Goal: Find specific page/section: Find specific page/section

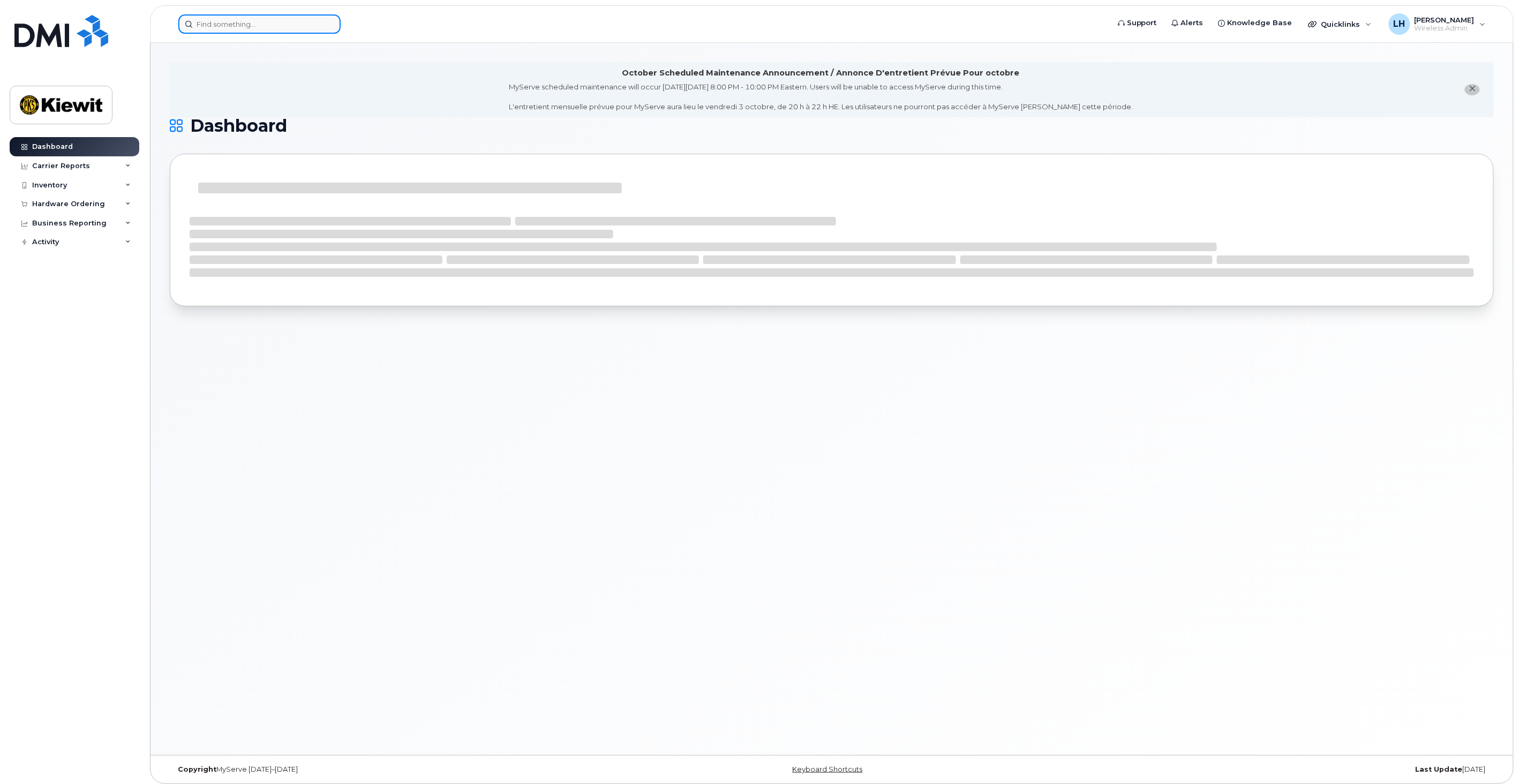
click at [274, 24] on input at bounding box center [260, 24] width 163 height 20
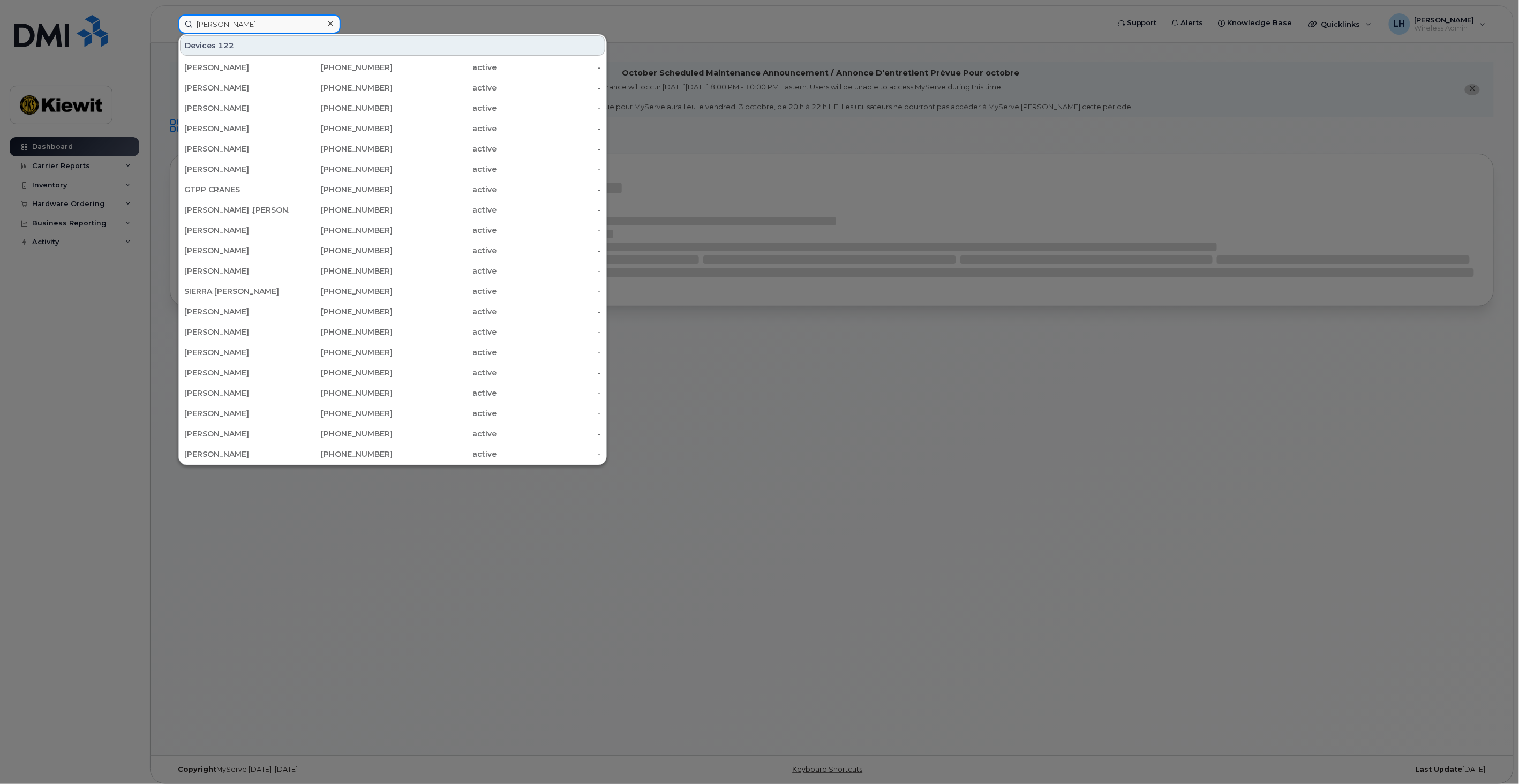
type input "marcia bardman"
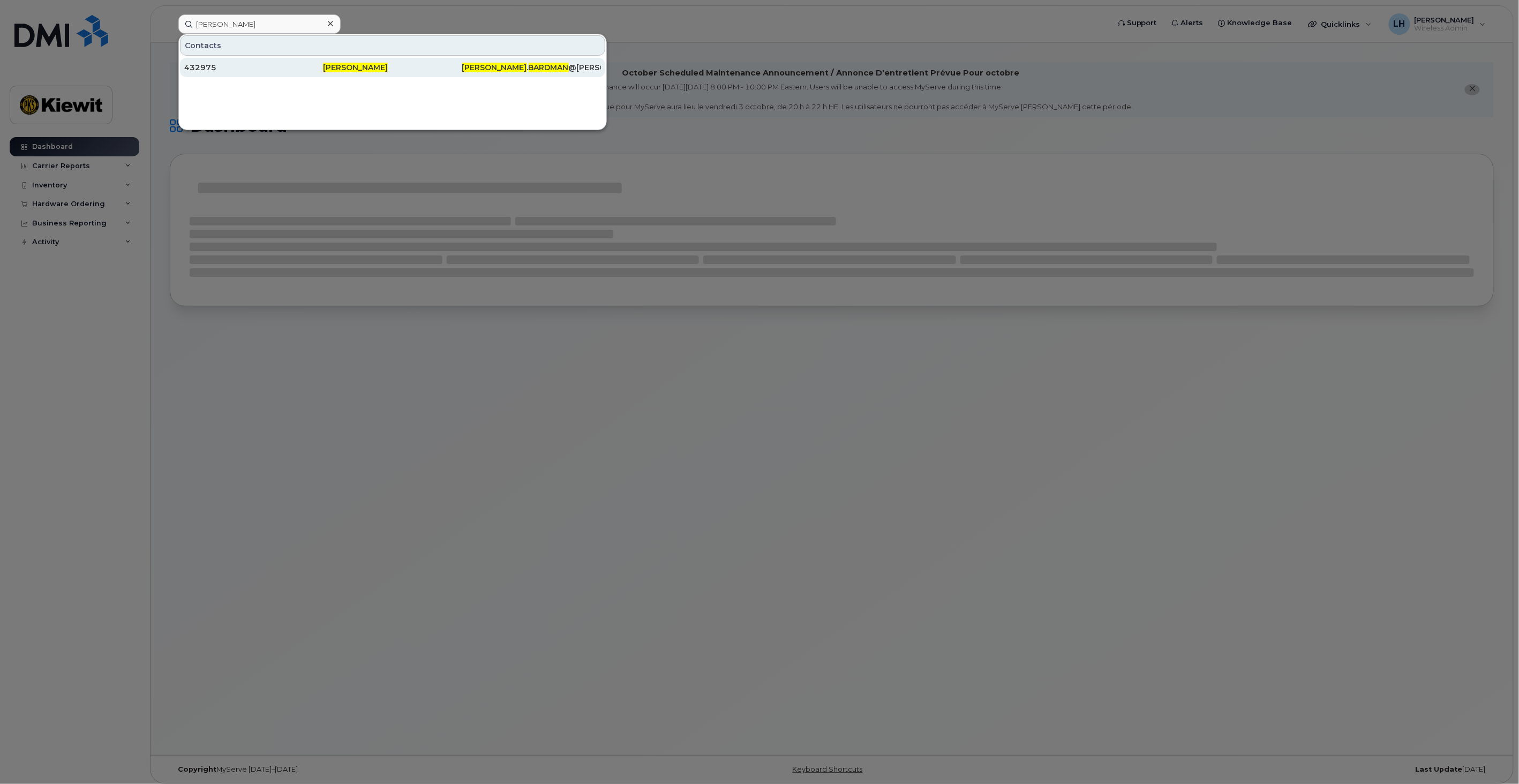
click at [285, 66] on div "432975" at bounding box center [253, 67] width 139 height 11
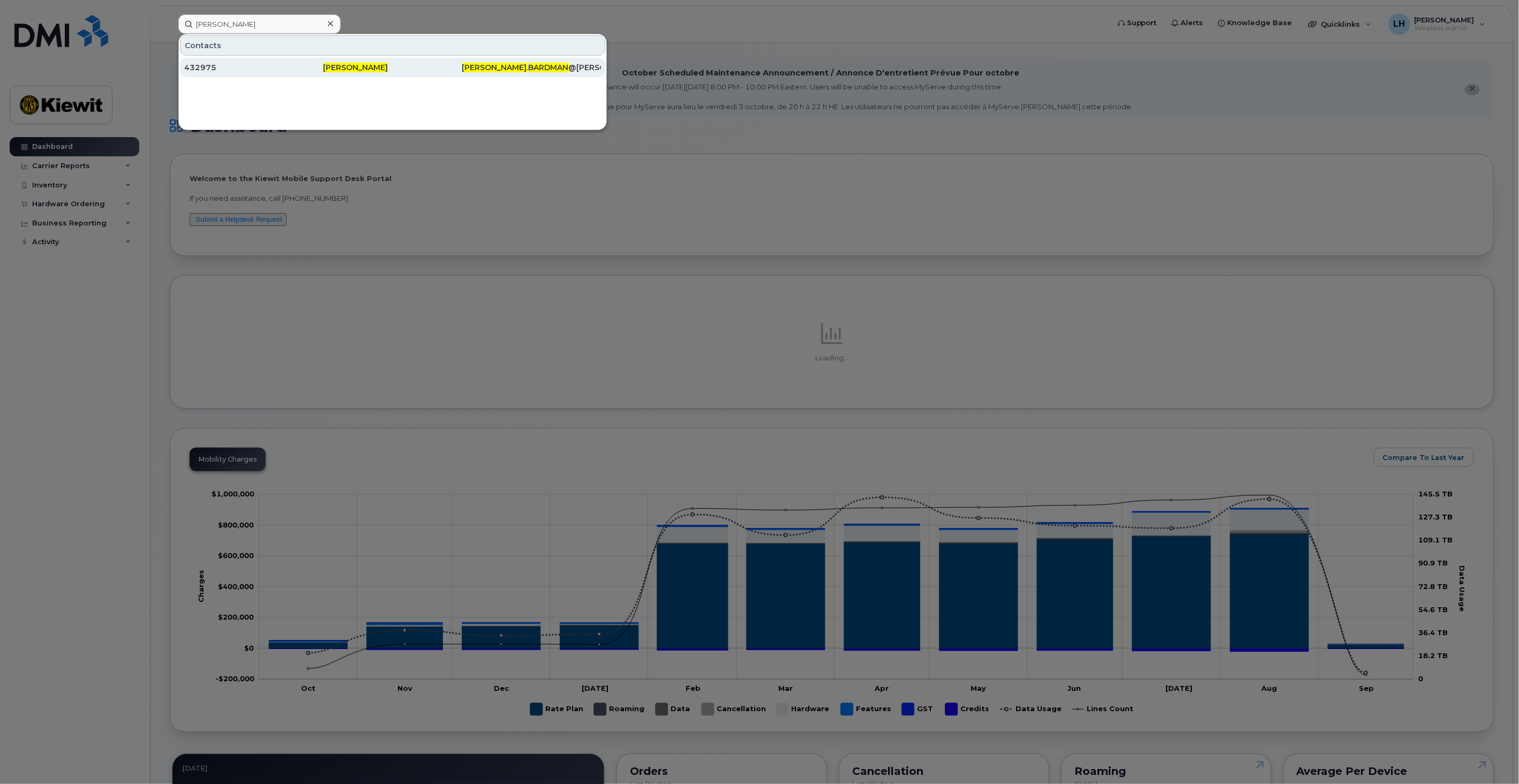
type input "[PERSON_NAME]"
click at [516, 62] on div "[PERSON_NAME] . [PERSON_NAME] @[PERSON_NAME][DOMAIN_NAME]" at bounding box center [532, 67] width 139 height 11
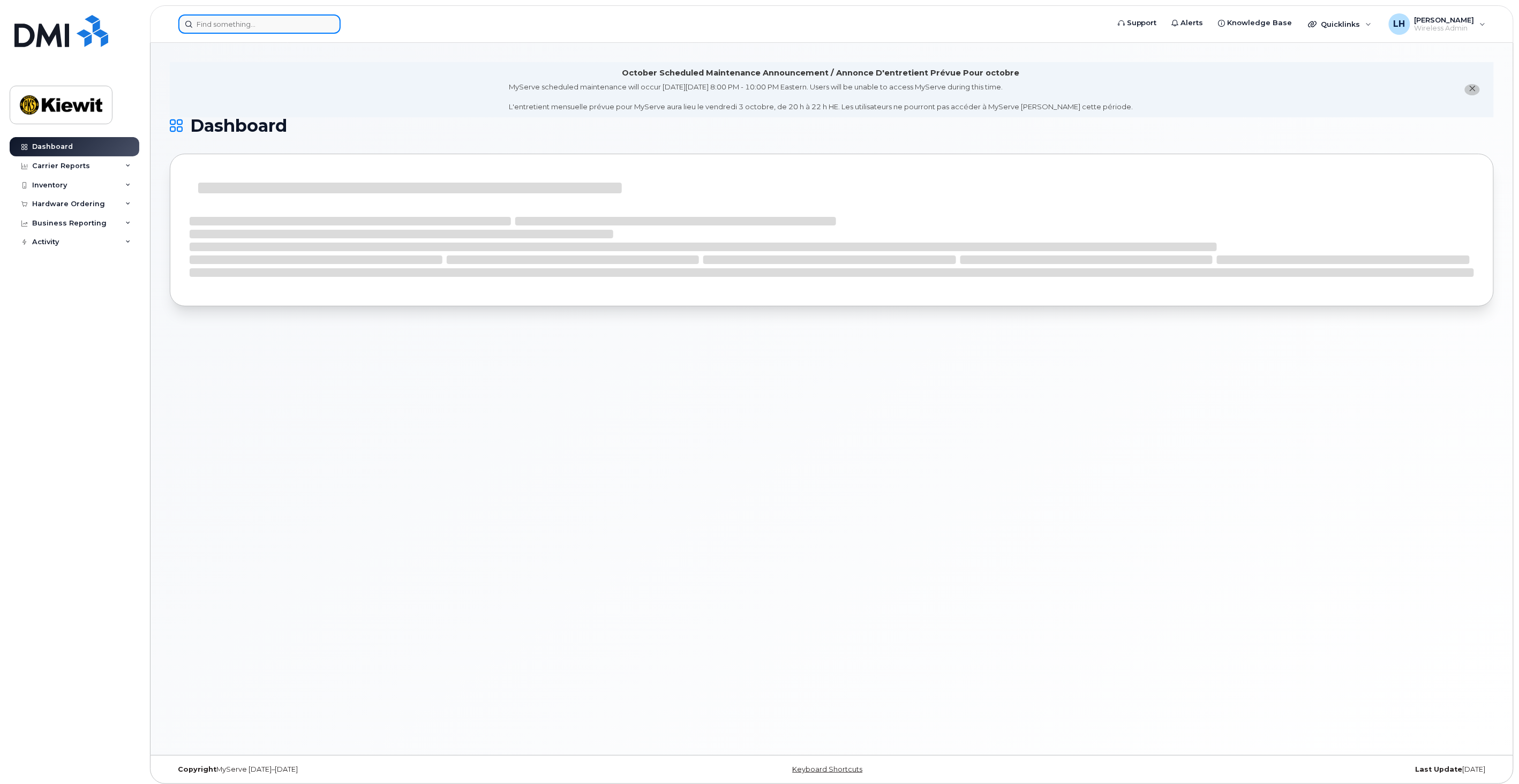
click at [221, 23] on input at bounding box center [260, 24] width 163 height 20
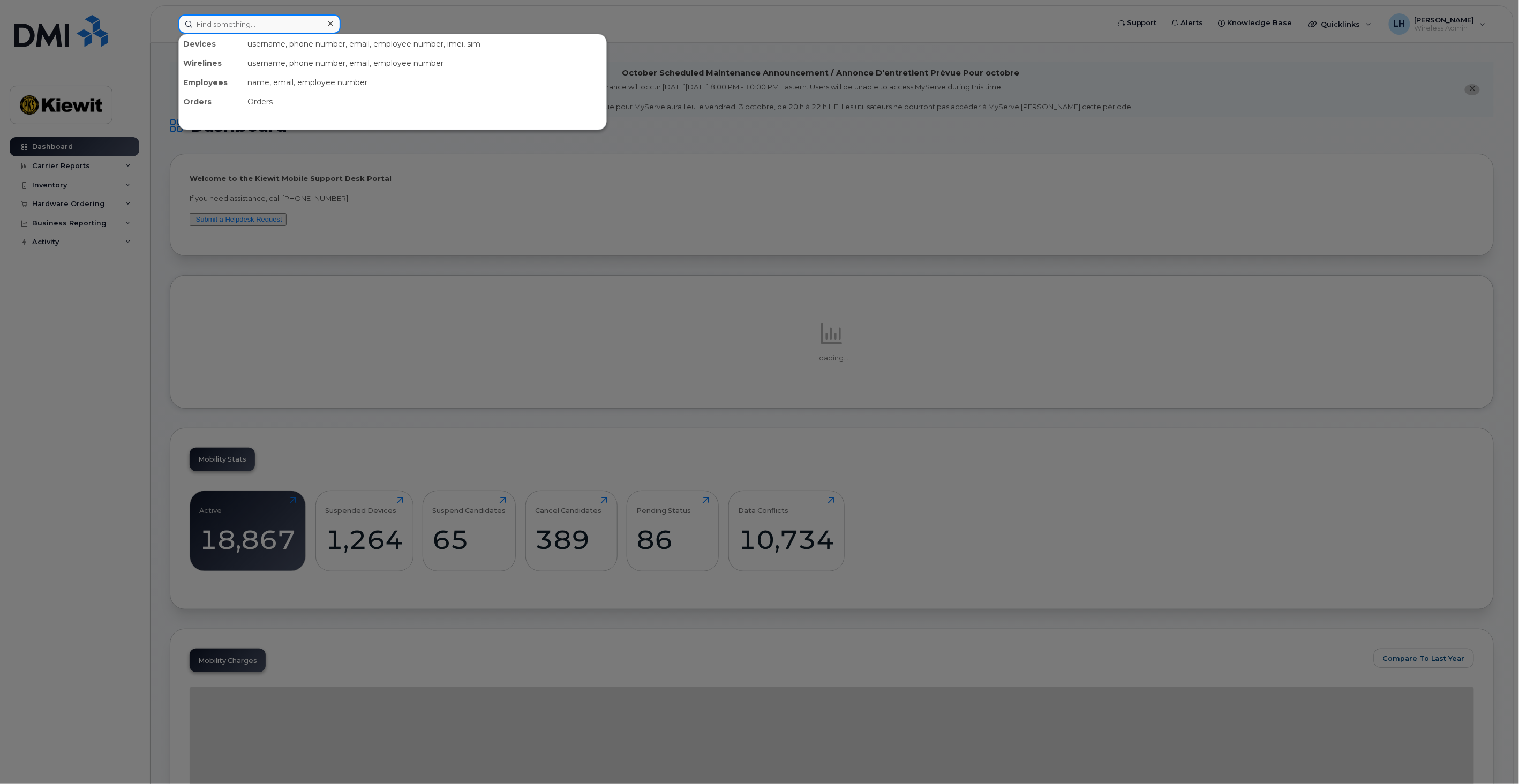
scroll to position [6, 0]
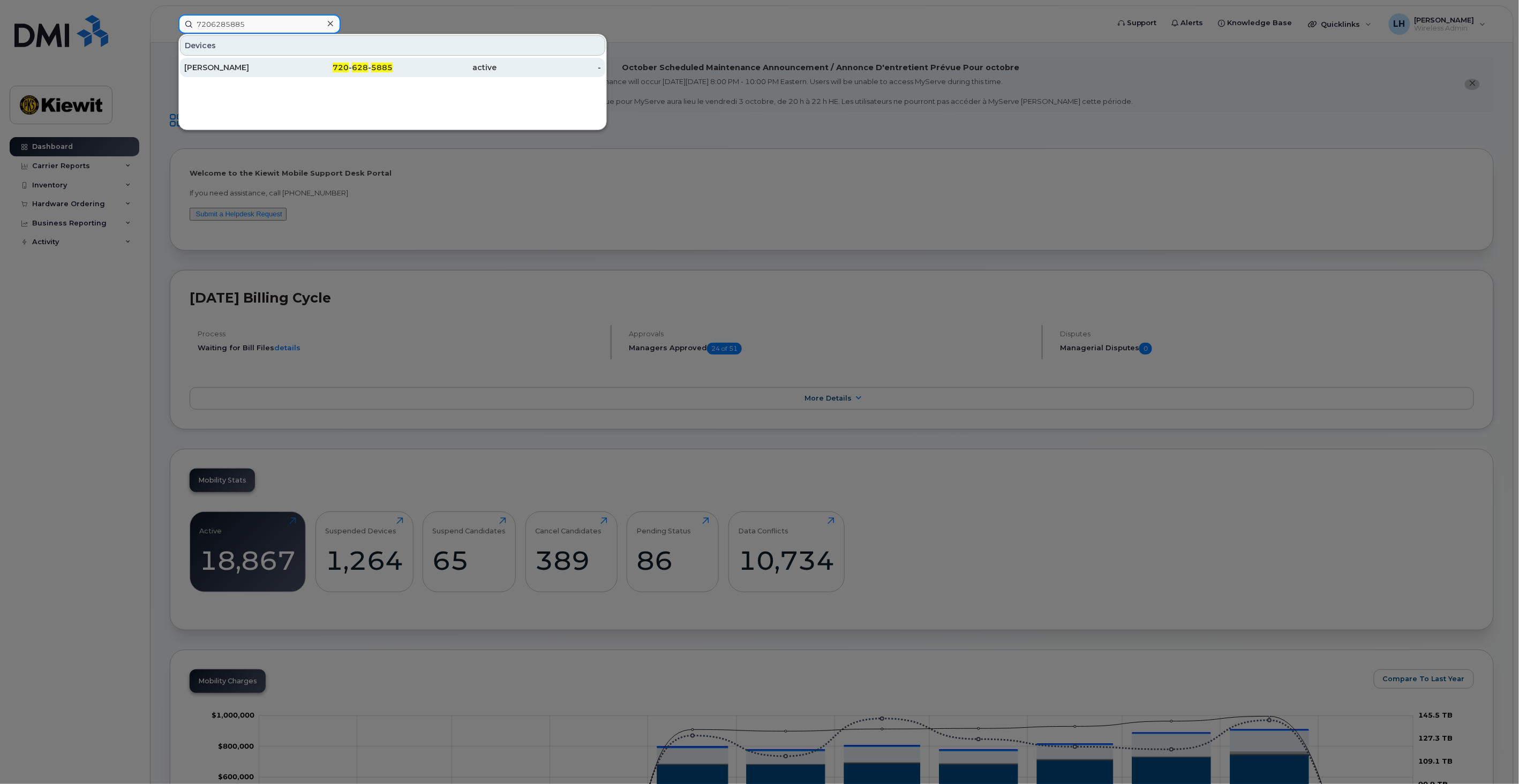
type input "7206285885"
click at [408, 66] on div "active" at bounding box center [445, 67] width 105 height 11
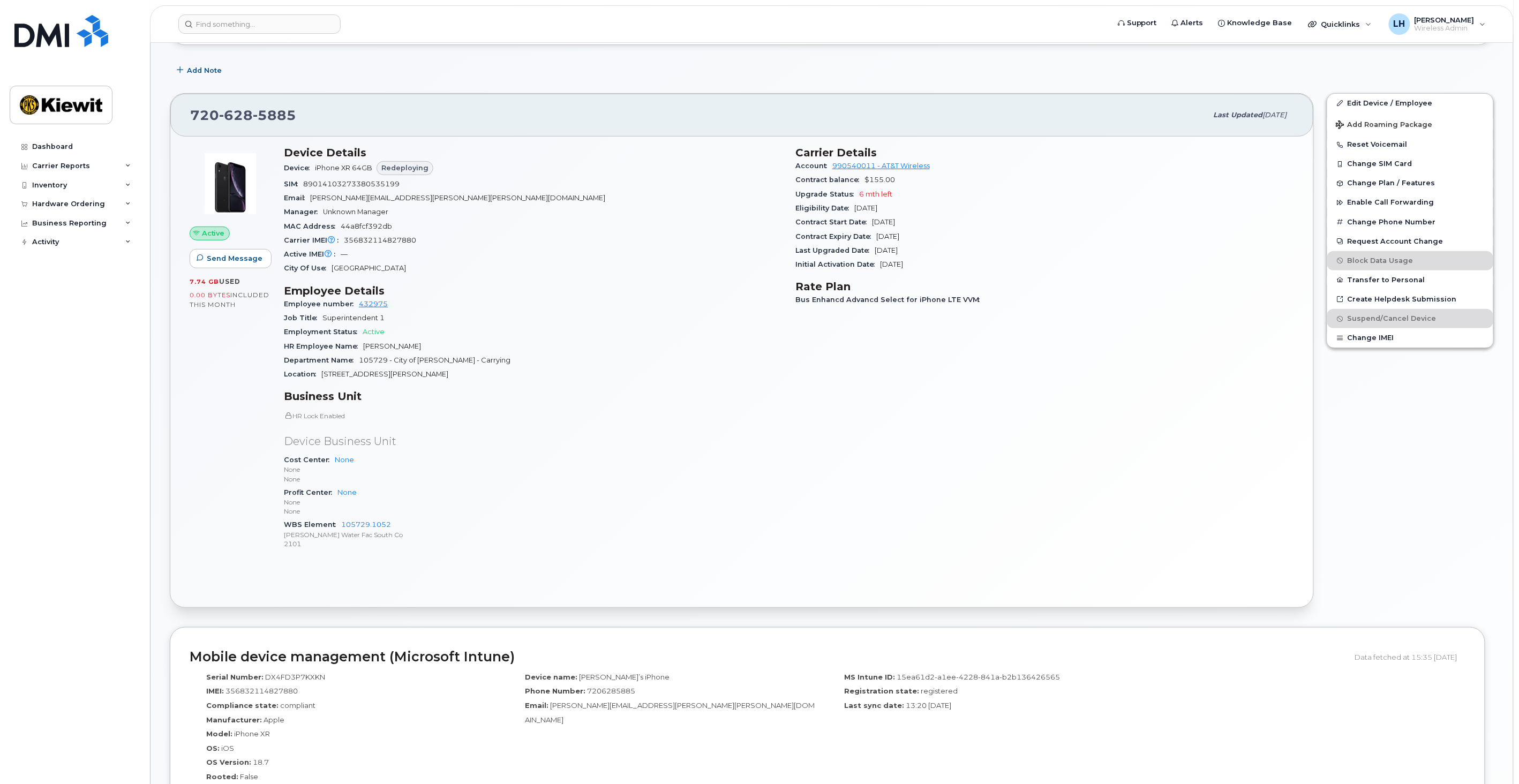
scroll to position [178, 0]
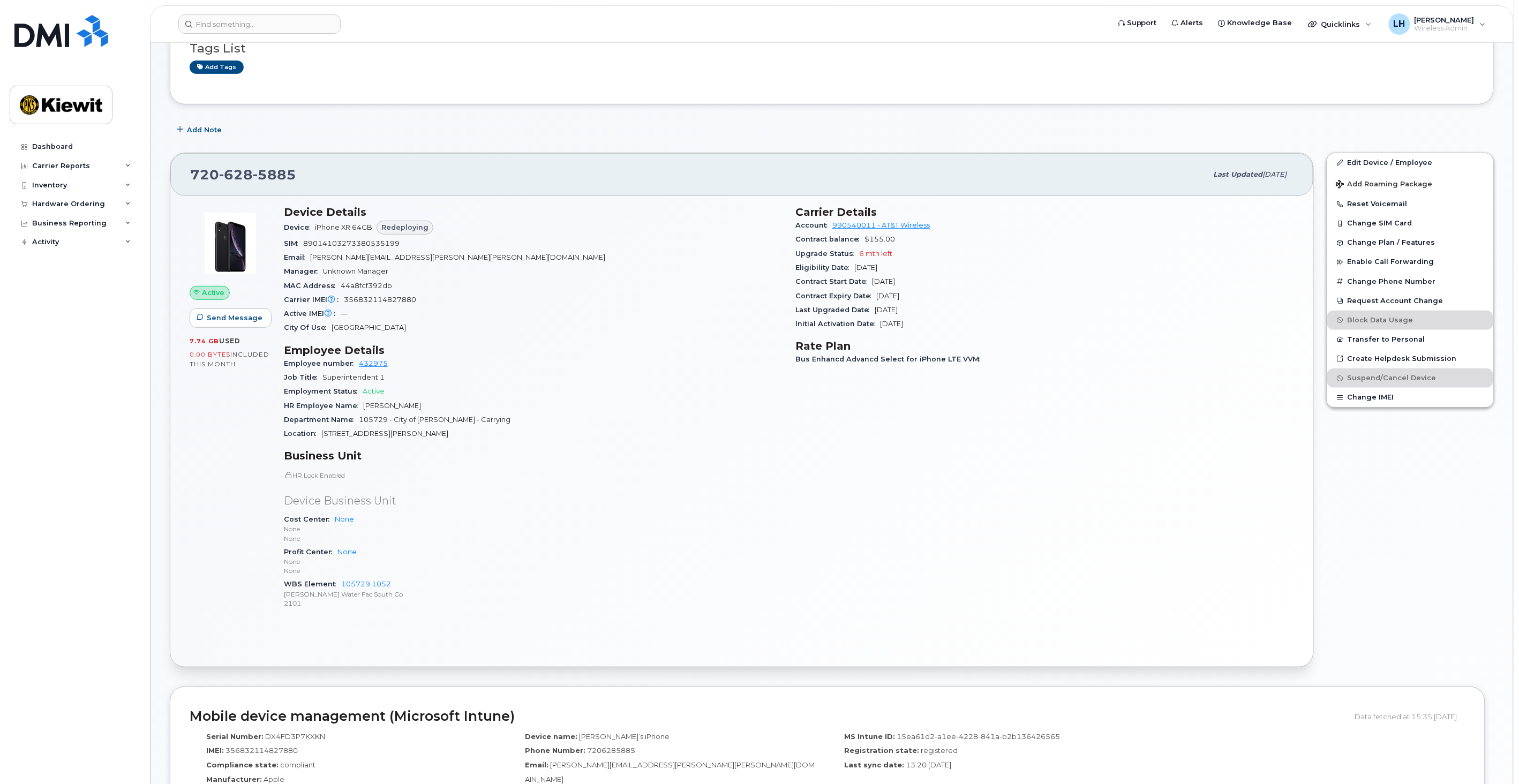
click at [895, 258] on div "Upgrade Status 6 mth left" at bounding box center [1044, 254] width 498 height 14
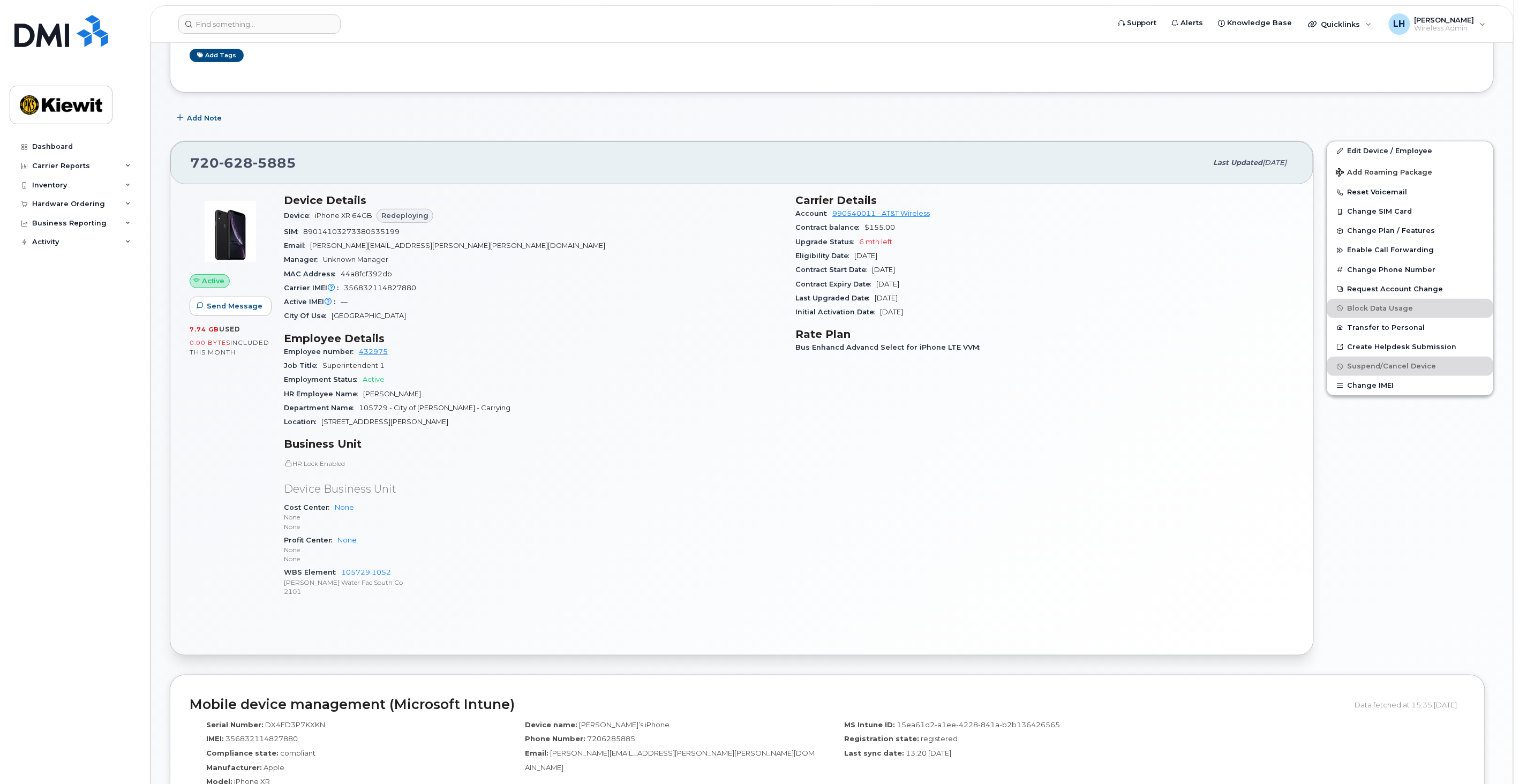
scroll to position [169, 0]
